Goal: Task Accomplishment & Management: Manage account settings

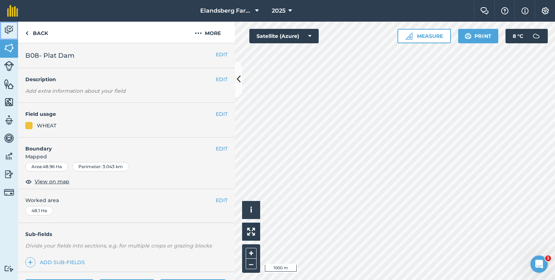
click at [10, 31] on img at bounding box center [9, 30] width 10 height 11
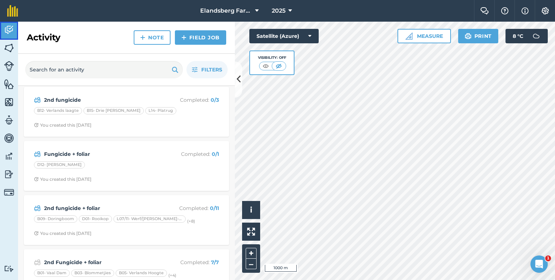
scroll to position [108, 0]
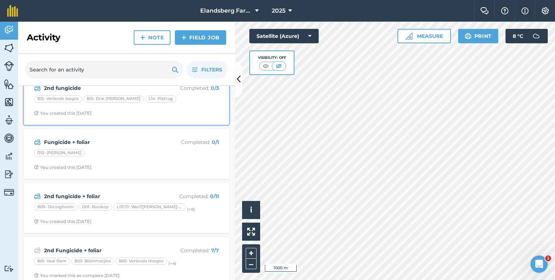
click at [168, 106] on div "2nd fungicide Completed : 0 / 3 B12- Verlands laagte B15- Drie [PERSON_NAME] L1…" at bounding box center [126, 99] width 196 height 41
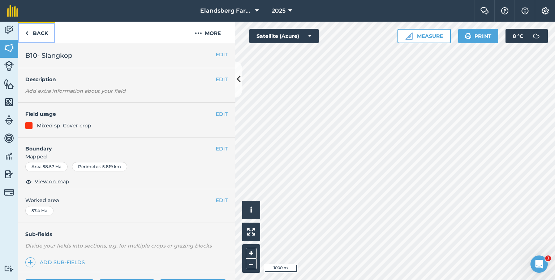
click at [38, 36] on link "Back" at bounding box center [36, 32] width 37 height 21
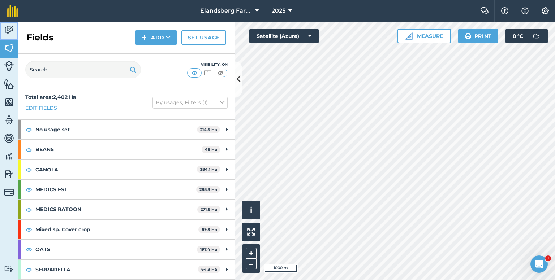
click at [6, 31] on img at bounding box center [9, 30] width 10 height 11
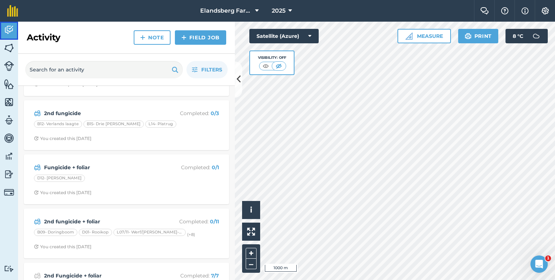
scroll to position [36, 0]
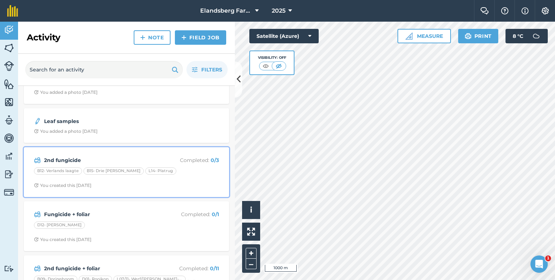
click at [77, 152] on div "2nd fungicide Completed : 0 / 3 B12- Verlands laagte B15- Drie [PERSON_NAME] L1…" at bounding box center [126, 172] width 196 height 41
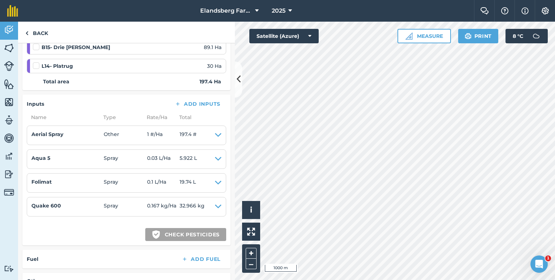
scroll to position [144, 0]
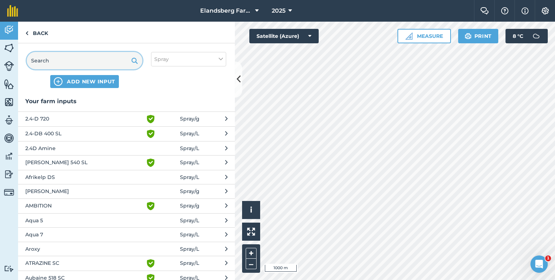
click at [84, 64] on input "text" at bounding box center [85, 60] width 116 height 17
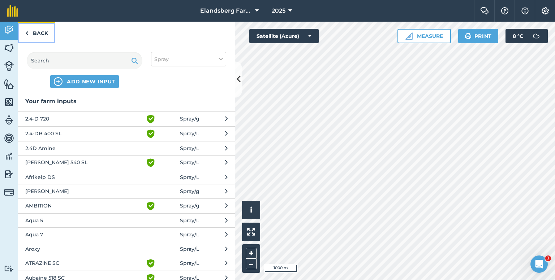
click at [38, 30] on link "Back" at bounding box center [36, 32] width 37 height 21
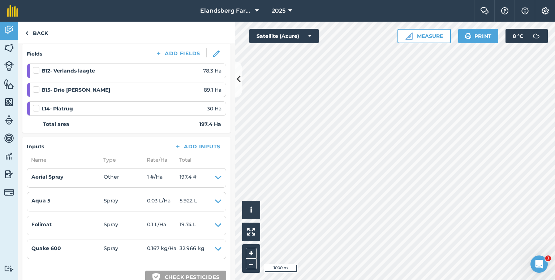
scroll to position [181, 0]
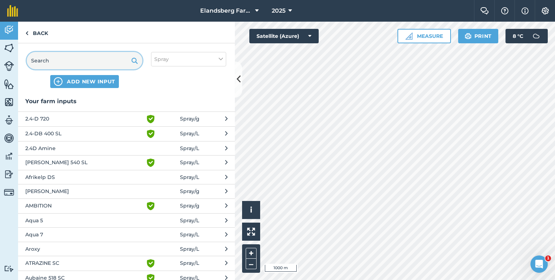
click at [81, 59] on input "text" at bounding box center [85, 60] width 116 height 17
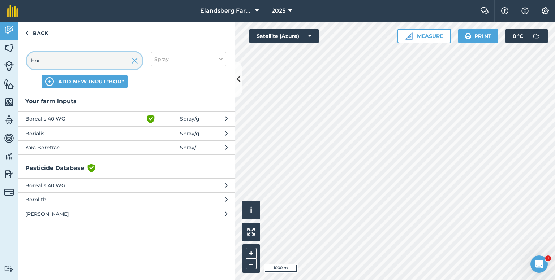
type input "bor"
click at [66, 150] on span "Yara Boretrac" at bounding box center [84, 148] width 118 height 8
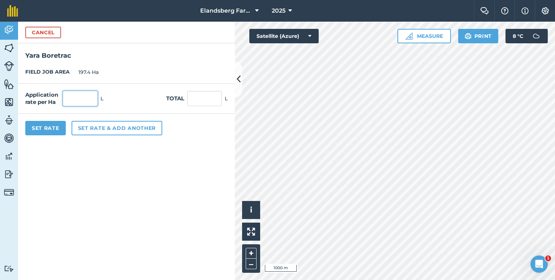
click at [88, 98] on input "text" at bounding box center [80, 98] width 35 height 15
type input "0.5"
type input "98.7"
click at [140, 37] on div "Cancel" at bounding box center [126, 33] width 217 height 22
click at [56, 127] on button "Set Rate" at bounding box center [45, 128] width 40 height 14
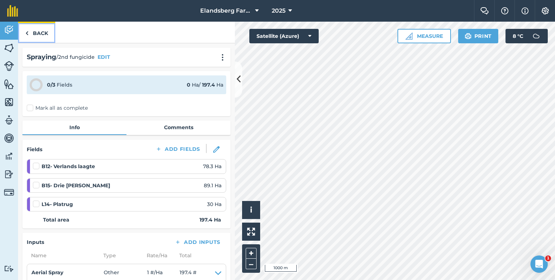
click at [34, 31] on link "Back" at bounding box center [36, 32] width 37 height 21
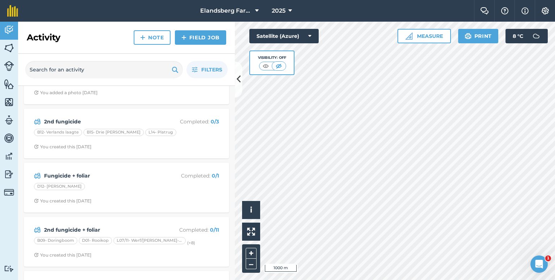
scroll to position [108, 0]
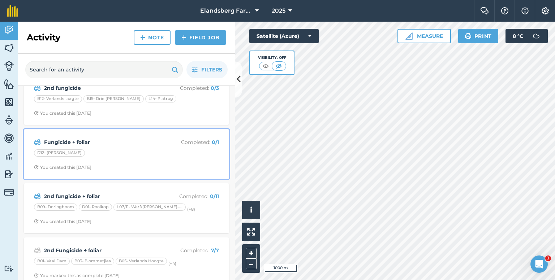
click at [100, 138] on strong "Fungicide + foliar" at bounding box center [101, 142] width 114 height 8
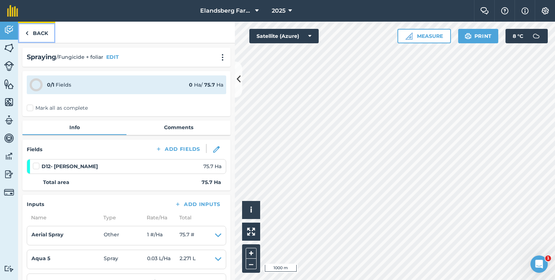
click at [49, 35] on link "Back" at bounding box center [36, 32] width 37 height 21
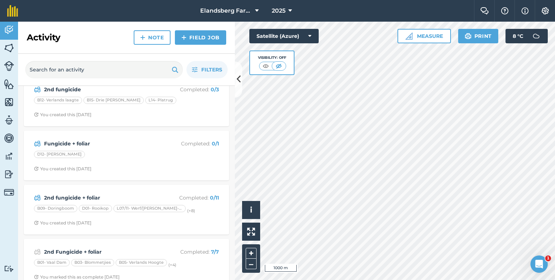
scroll to position [108, 0]
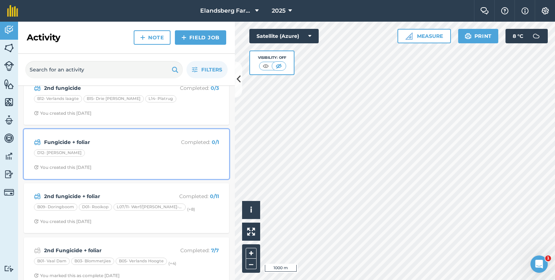
click at [86, 144] on strong "Fungicide + foliar" at bounding box center [101, 142] width 114 height 8
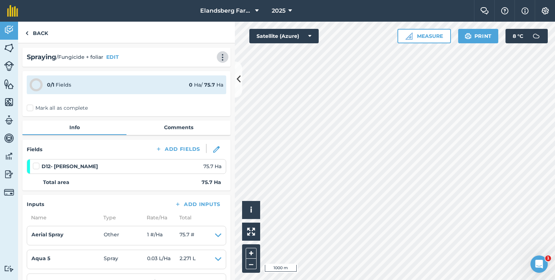
click at [213, 61] on div "Spraying / Fungicide + foliar EDIT" at bounding box center [126, 57] width 199 height 10
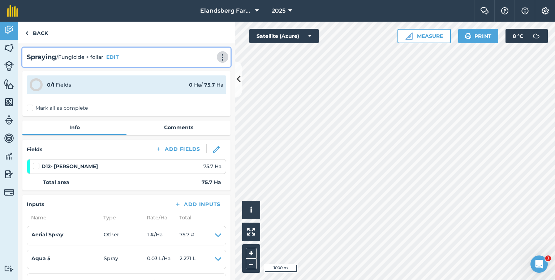
click at [218, 55] on img at bounding box center [222, 57] width 9 height 7
click at [201, 90] on link "Delete" at bounding box center [207, 90] width 46 height 14
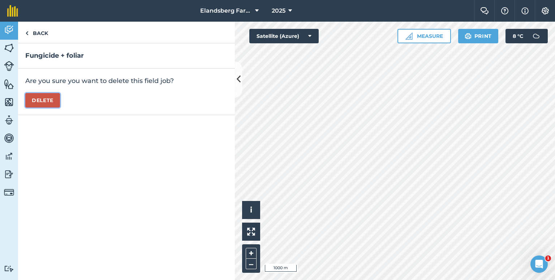
click at [40, 100] on button "Delete" at bounding box center [42, 100] width 35 height 14
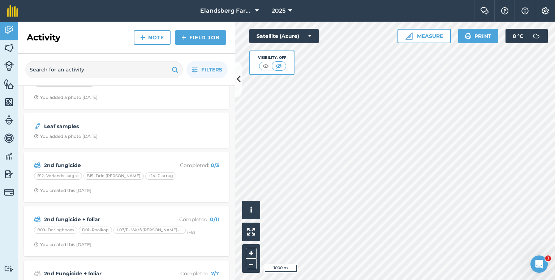
scroll to position [108, 0]
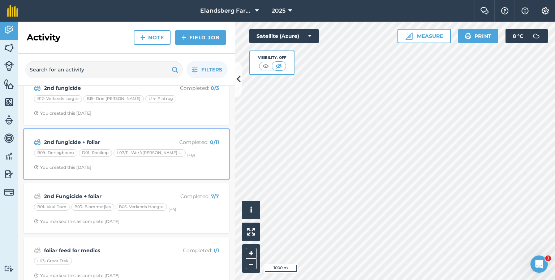
click at [83, 138] on div "2nd fungicide + foliar Completed : 0 / 11" at bounding box center [126, 142] width 185 height 9
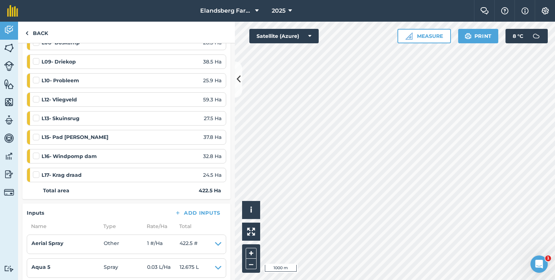
scroll to position [72, 0]
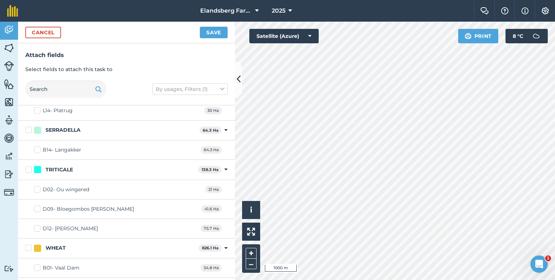
scroll to position [1192, 0]
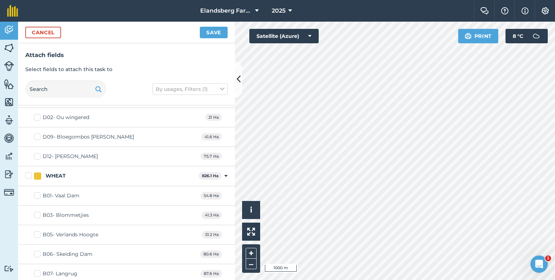
click at [36, 153] on label "D12- [PERSON_NAME]" at bounding box center [66, 157] width 64 height 8
click at [36, 153] on input "D12- [PERSON_NAME]" at bounding box center [36, 155] width 5 height 5
checkbox input "true"
click at [210, 33] on button "Save" at bounding box center [214, 33] width 28 height 12
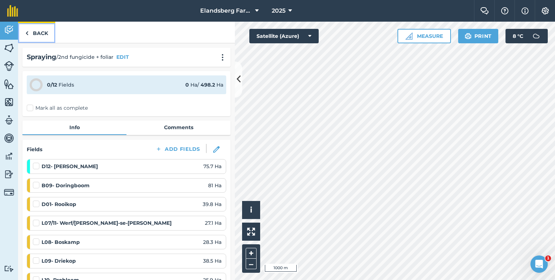
click at [39, 32] on link "Back" at bounding box center [36, 32] width 37 height 21
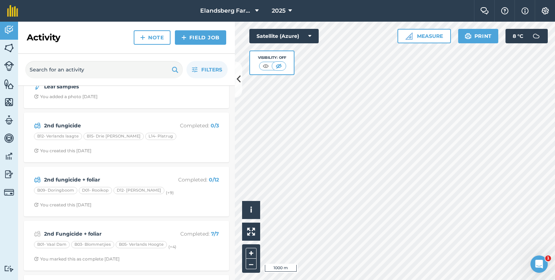
scroll to position [72, 0]
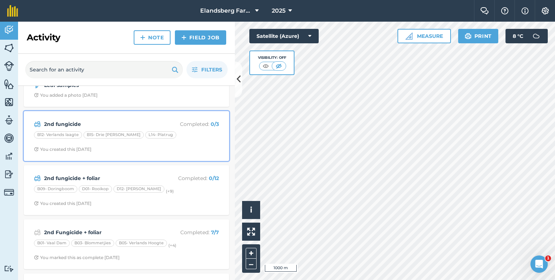
click at [135, 118] on div "2nd fungicide Completed : 0 / 3 B12- Verlands laagte B15- Drie [PERSON_NAME] L1…" at bounding box center [126, 136] width 196 height 41
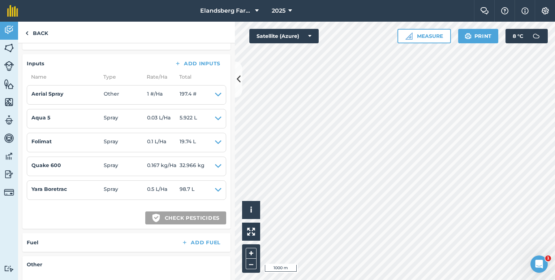
scroll to position [181, 0]
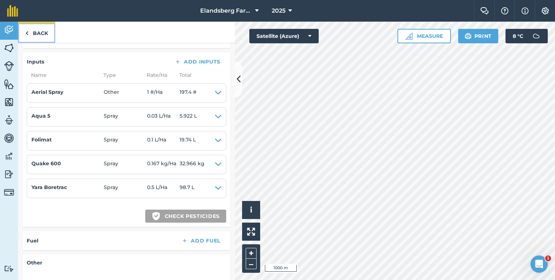
click at [40, 37] on link "Back" at bounding box center [36, 32] width 37 height 21
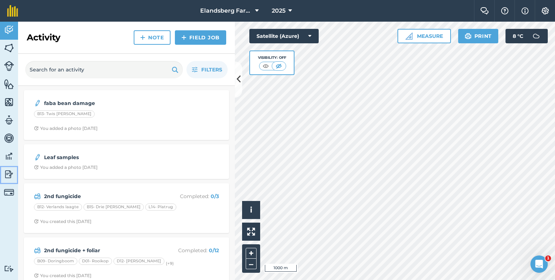
click at [8, 179] on img at bounding box center [9, 174] width 10 height 11
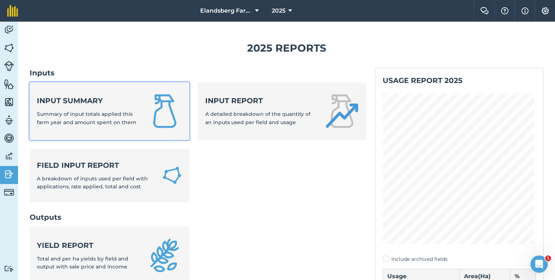
click at [93, 102] on strong "Input summary" at bounding box center [88, 101] width 102 height 10
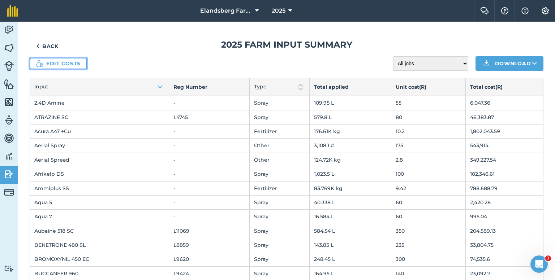
click at [69, 58] on link "Edit costs" at bounding box center [58, 64] width 57 height 12
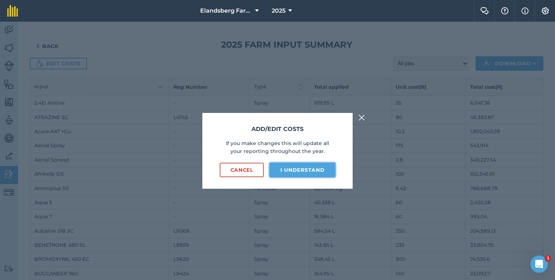
click at [289, 172] on button "I understand" at bounding box center [302, 170] width 66 height 14
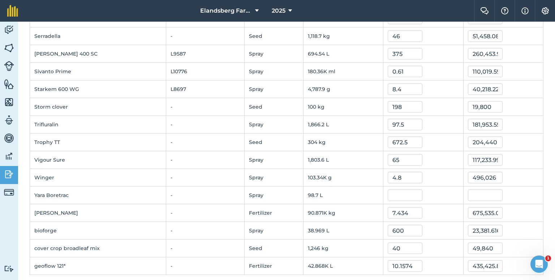
scroll to position [1052, 0]
click at [404, 189] on input "text" at bounding box center [405, 195] width 35 height 12
type input "0"
click at [441, 189] on div "0" at bounding box center [423, 195] width 71 height 12
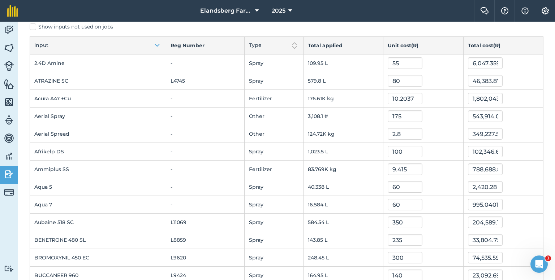
scroll to position [0, 0]
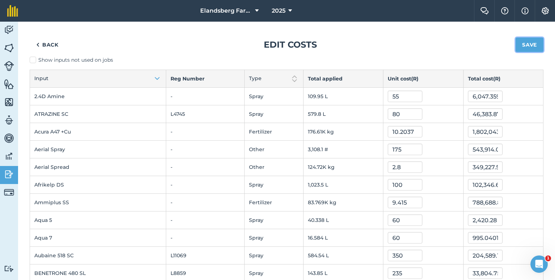
click at [523, 42] on button "Save" at bounding box center [529, 45] width 28 height 14
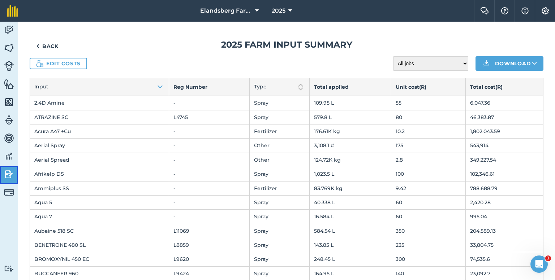
click at [5, 179] on img at bounding box center [9, 174] width 10 height 11
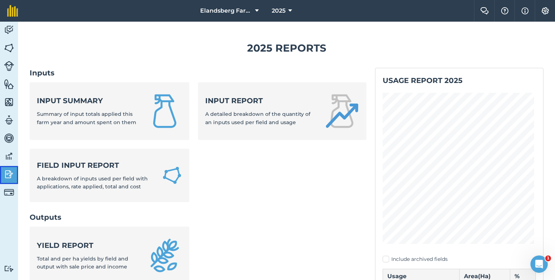
scroll to position [144, 0]
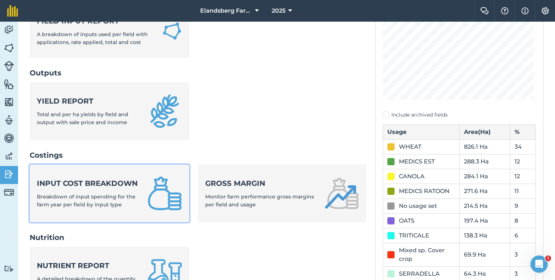
click at [97, 189] on strong "Input cost breakdown" at bounding box center [88, 183] width 102 height 10
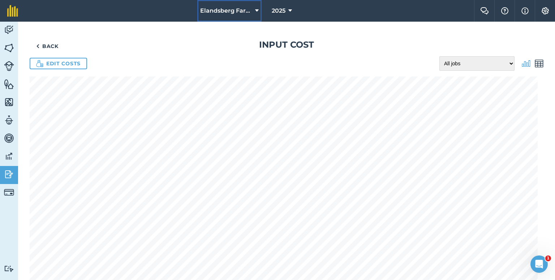
click at [252, 14] on button "Elandsberg Farms" at bounding box center [229, 11] width 64 height 22
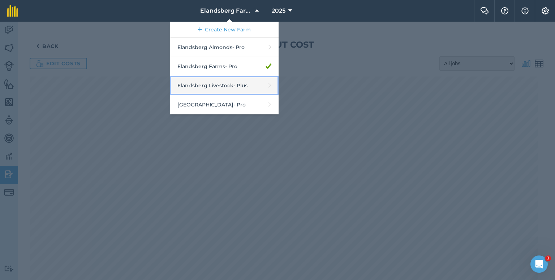
click at [220, 81] on link "Elandsberg Livestock - Plus" at bounding box center [224, 85] width 108 height 19
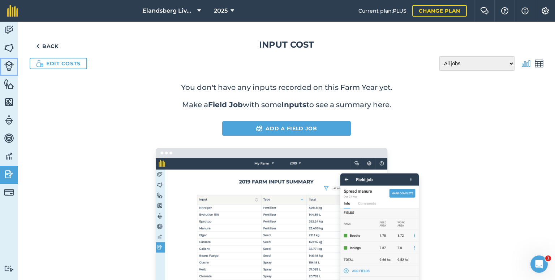
click at [10, 67] on img at bounding box center [9, 66] width 10 height 10
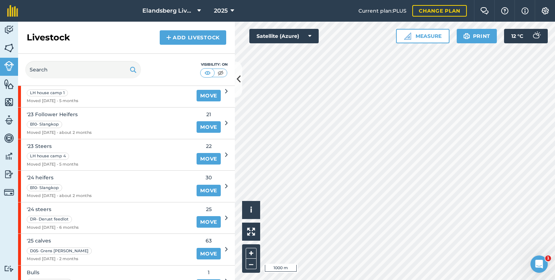
scroll to position [108, 0]
